Goal: Check status: Check status

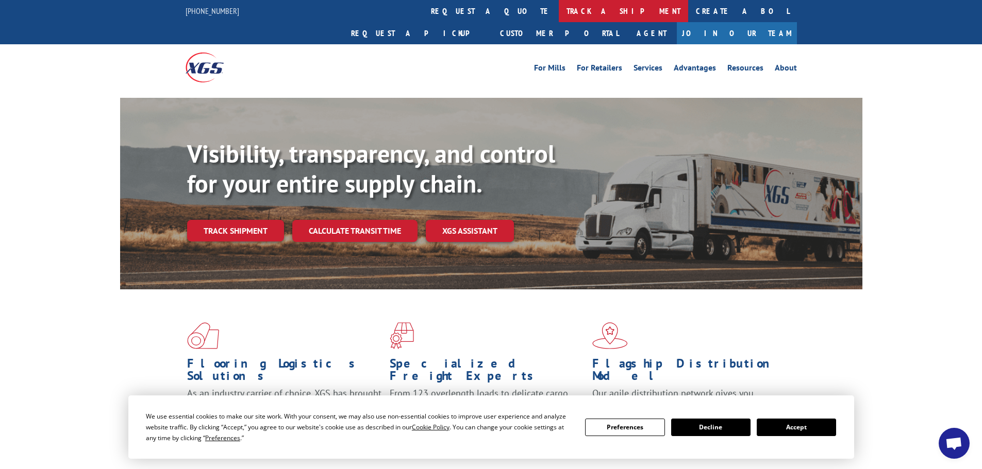
click at [559, 14] on link "track a shipment" at bounding box center [623, 11] width 129 height 22
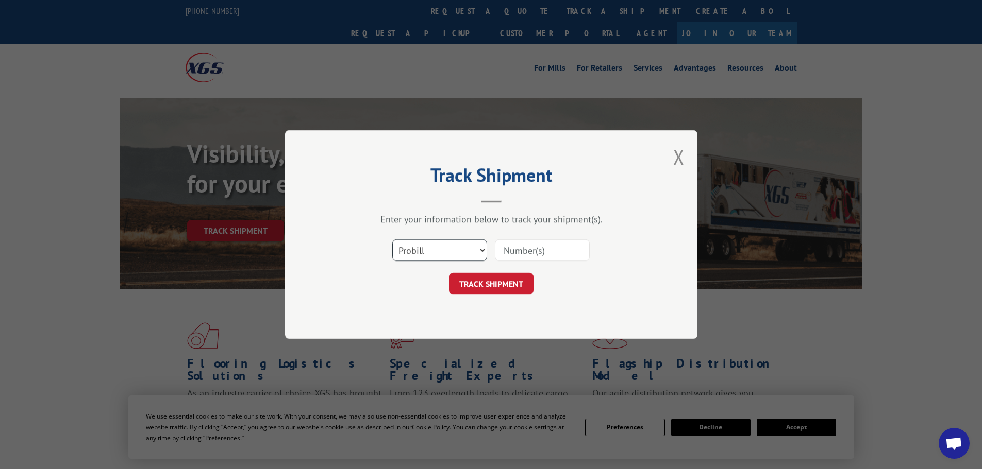
click at [434, 255] on select "Select category... Probill BOL PO" at bounding box center [439, 251] width 95 height 22
select select "bol"
click at [392, 240] on select "Select category... Probill BOL PO" at bounding box center [439, 251] width 95 height 22
click at [502, 254] on input at bounding box center [542, 251] width 95 height 22
paste input "7022728"
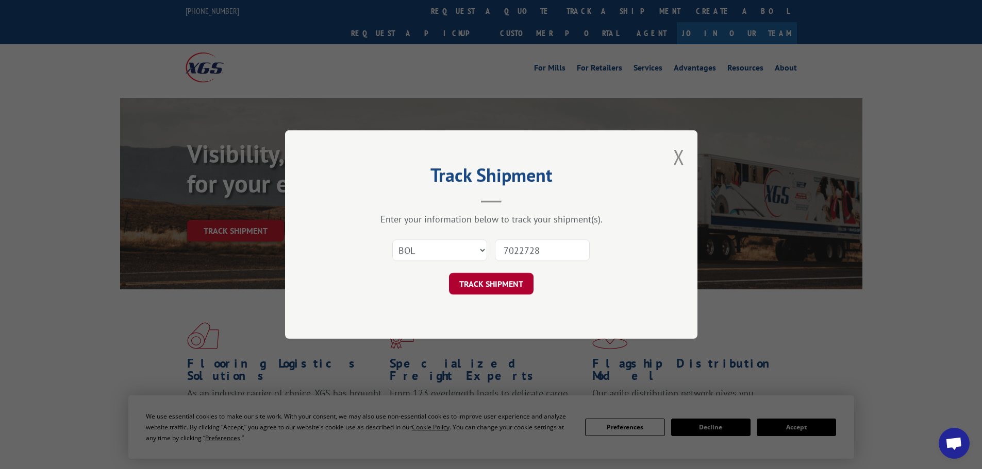
type input "7022728"
click at [462, 288] on button "TRACK SHIPMENT" at bounding box center [491, 284] width 85 height 22
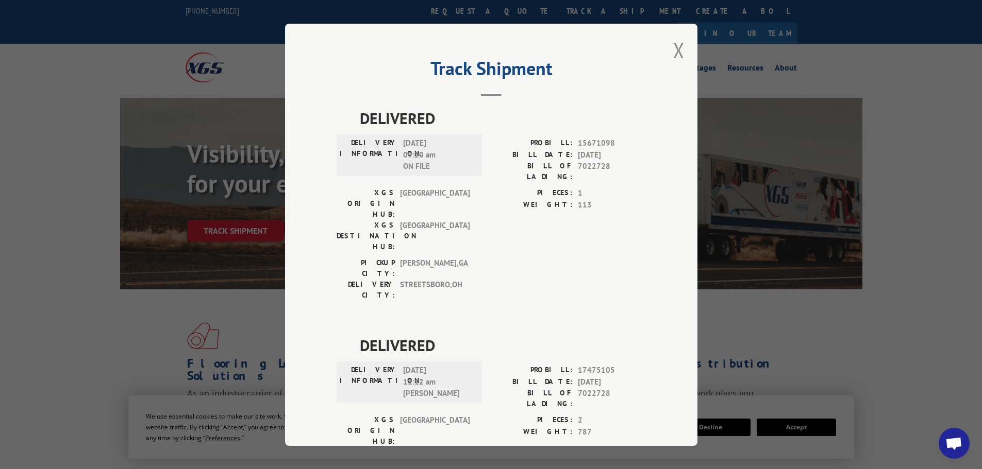
drag, startPoint x: 675, startPoint y: 52, endPoint x: 650, endPoint y: 51, distance: 24.8
click at [673, 51] on button "Close modal" at bounding box center [678, 50] width 11 height 27
